Goal: Connect with others: Connect with others

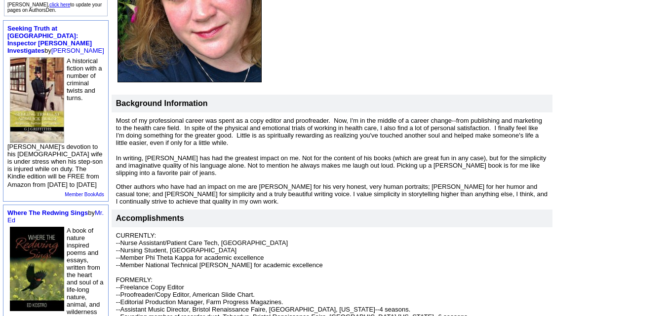
scroll to position [205, 0]
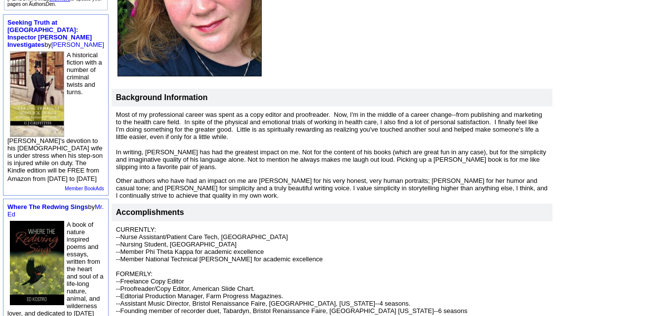
click at [319, 119] on font "Most of my professional career was spent as a copy editor and proofreader. Now,…" at bounding box center [329, 126] width 426 height 30
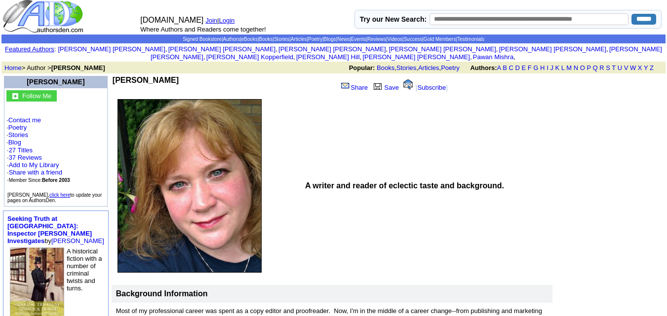
scroll to position [0, 0]
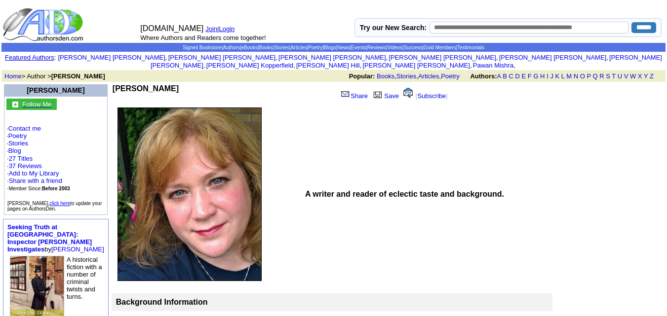
click at [44, 101] on font "Follow Me" at bounding box center [36, 104] width 29 height 7
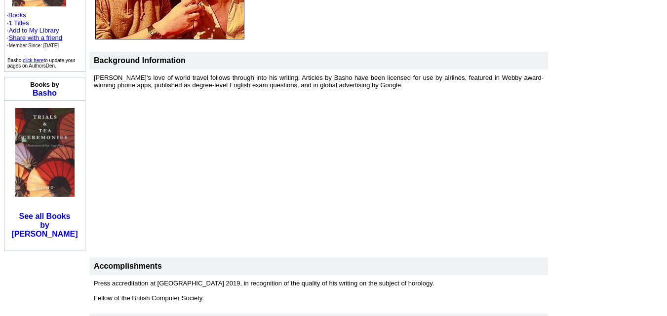
scroll to position [219, 0]
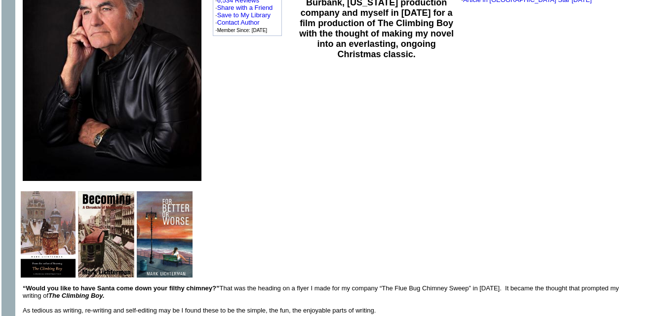
scroll to position [133, 0]
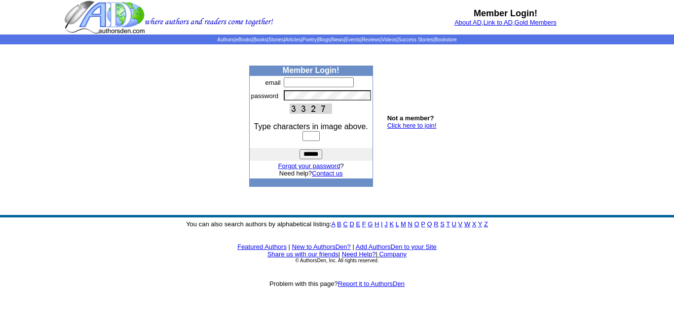
click at [73, 299] on body "Member Login! About AD , Link to AD , Gold Members Authors | eBooks | Books | S…" at bounding box center [337, 158] width 674 height 316
click at [73, 268] on td "You can also search authors by alphabetical listing: A B C D E F G H I J K L M …" at bounding box center [337, 254] width 674 height 69
click at [450, 108] on body "Member Login! About AD , Link to AD , Gold Members Authors | eBooks | Books | S…" at bounding box center [337, 158] width 674 height 316
